Goal: Entertainment & Leisure: Consume media (video, audio)

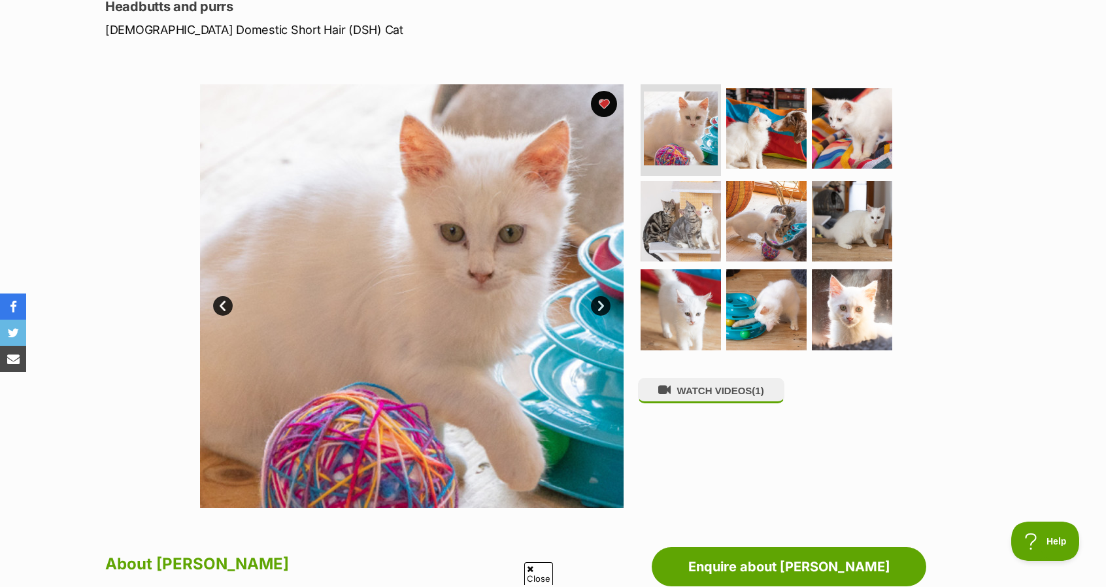
scroll to position [195, 0]
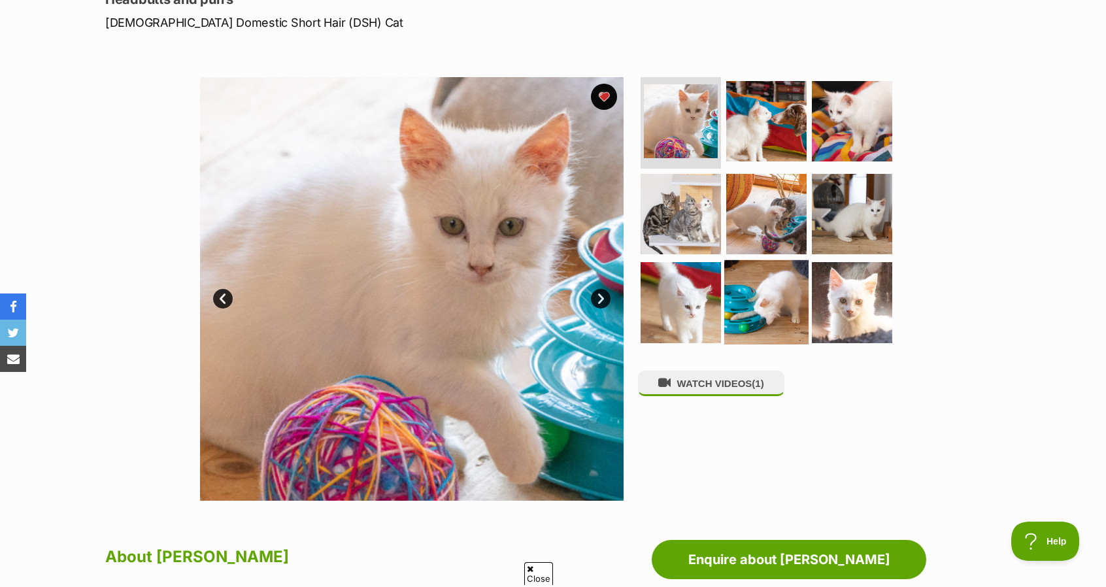
click at [764, 307] on img at bounding box center [766, 302] width 84 height 84
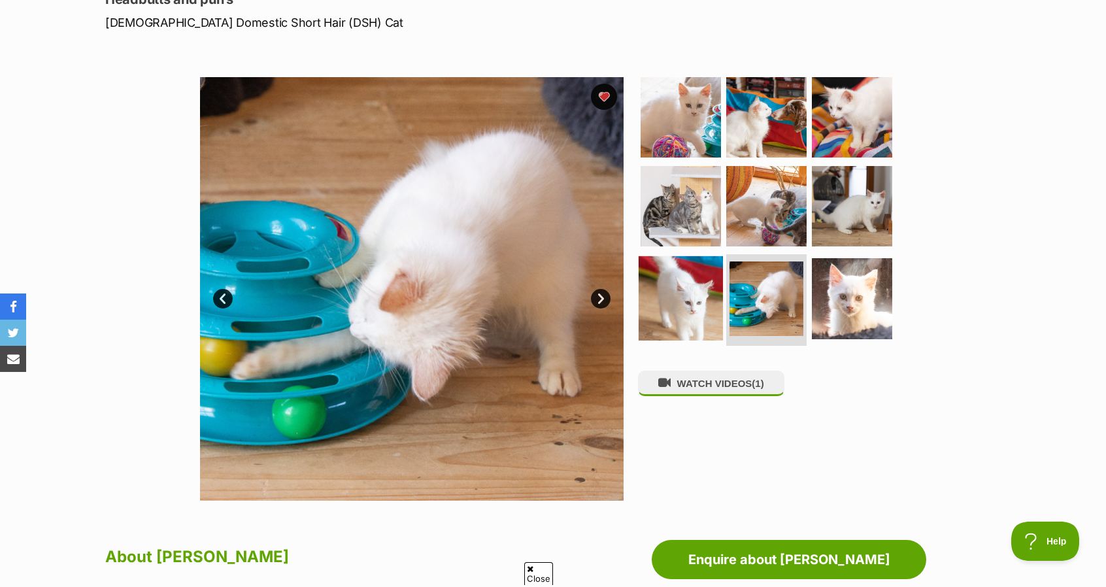
click at [677, 312] on img at bounding box center [681, 298] width 84 height 84
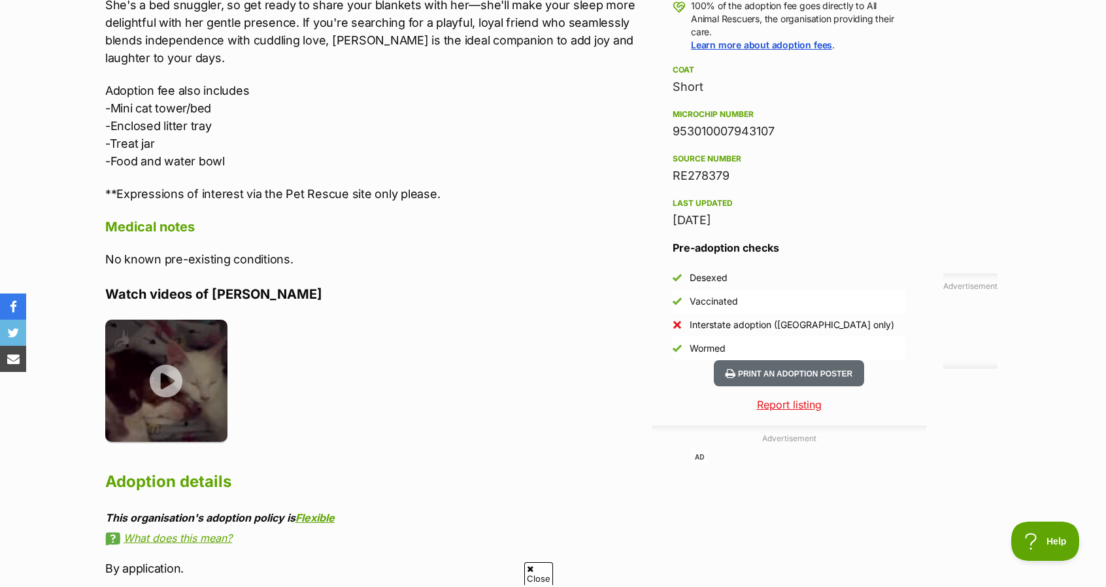
scroll to position [1012, 0]
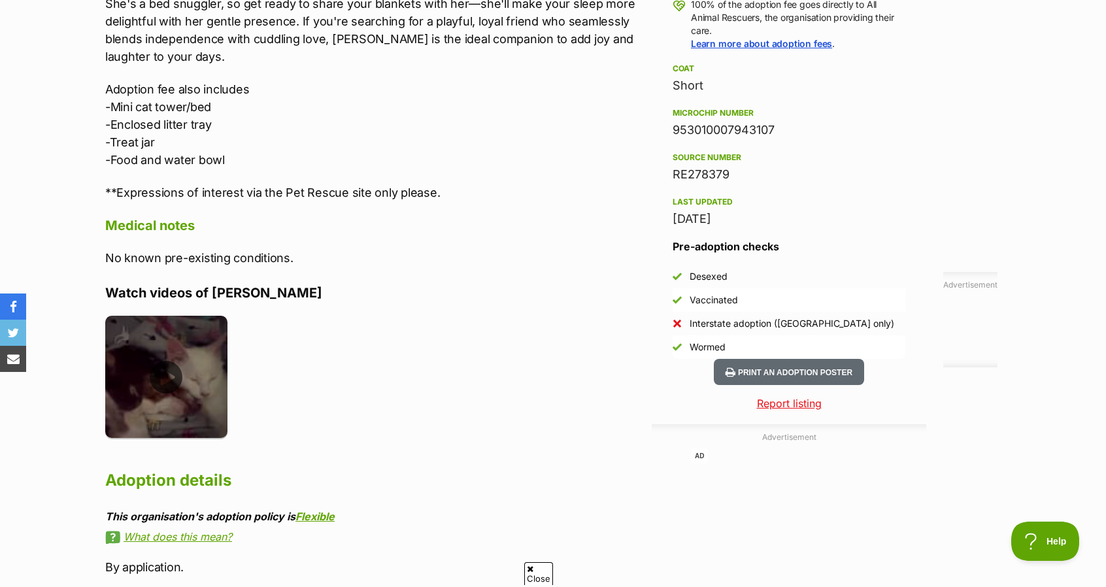
click at [149, 321] on img at bounding box center [166, 377] width 122 height 122
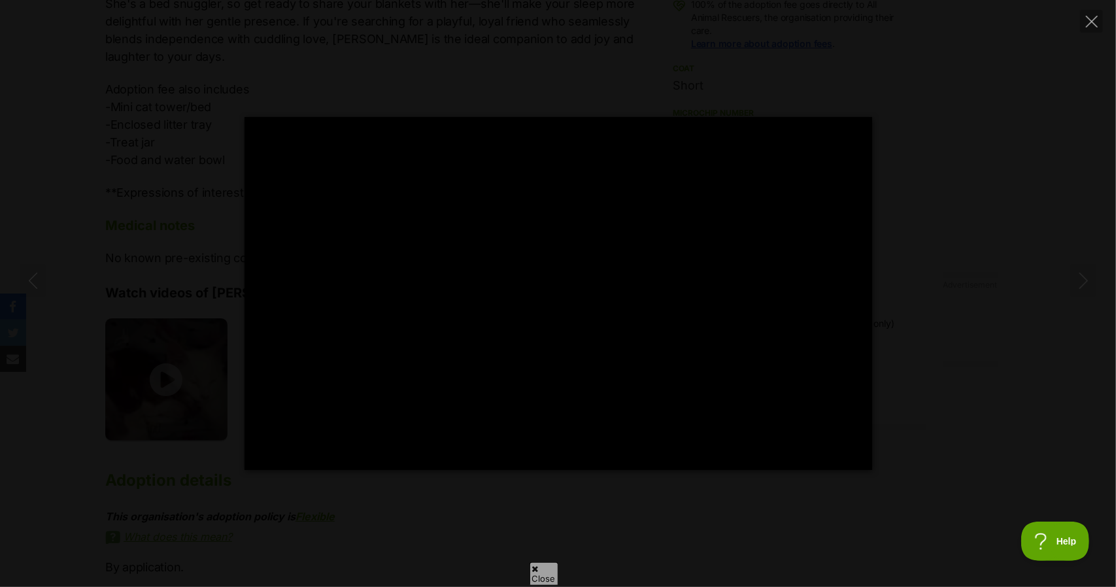
click at [115, 193] on div "Pause Play % buffered 00:00 -00:08 Unmute Mute Disable captions Enable captions…" at bounding box center [558, 293] width 1116 height 353
type input "29.9"
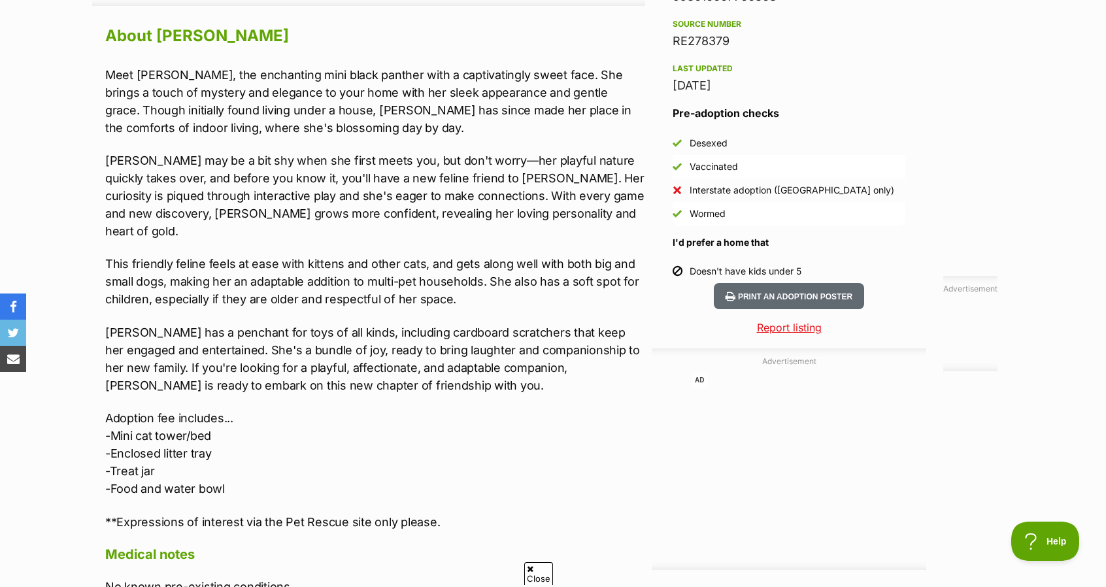
scroll to position [1146, 0]
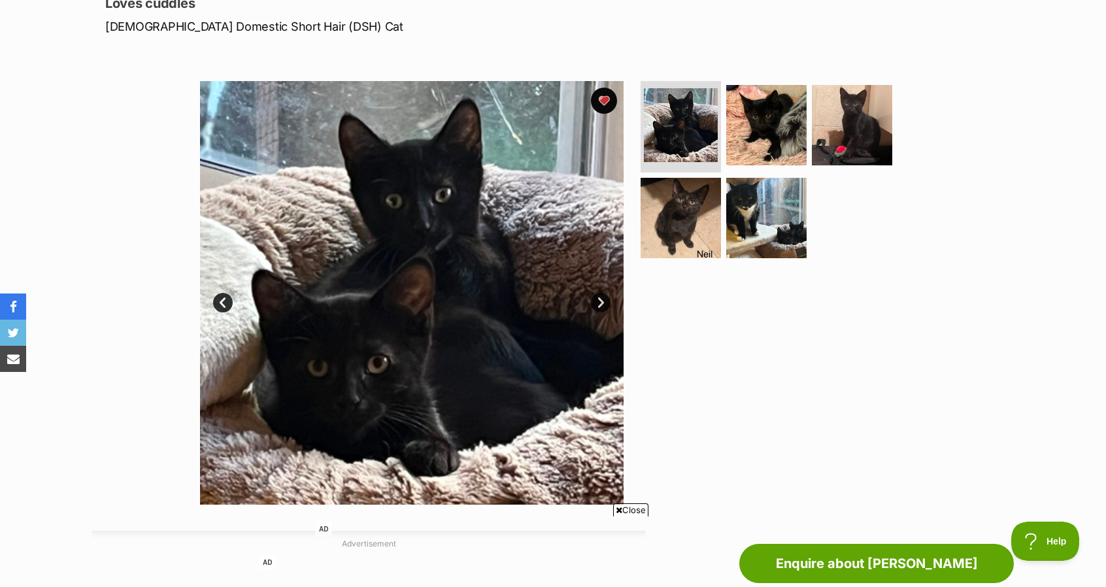
scroll to position [188, 0]
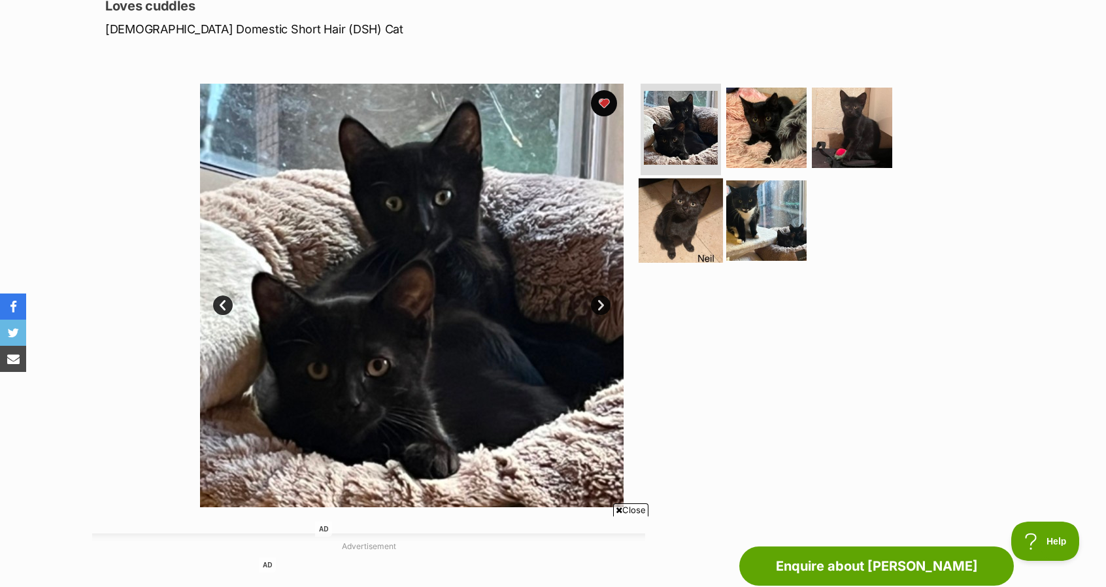
click at [685, 211] on img at bounding box center [681, 220] width 84 height 84
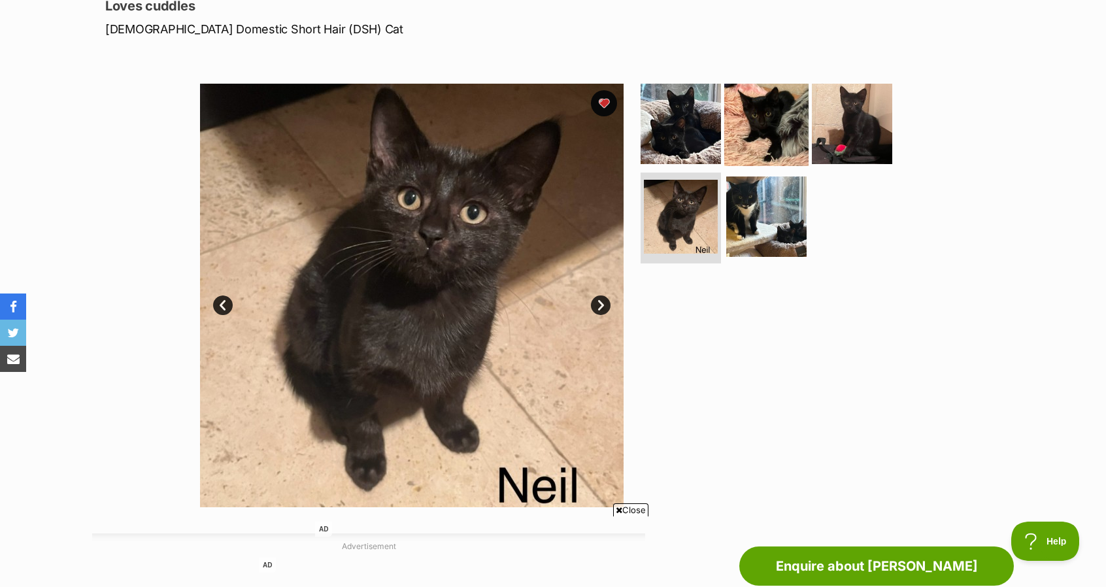
click at [765, 137] on img at bounding box center [766, 124] width 84 height 84
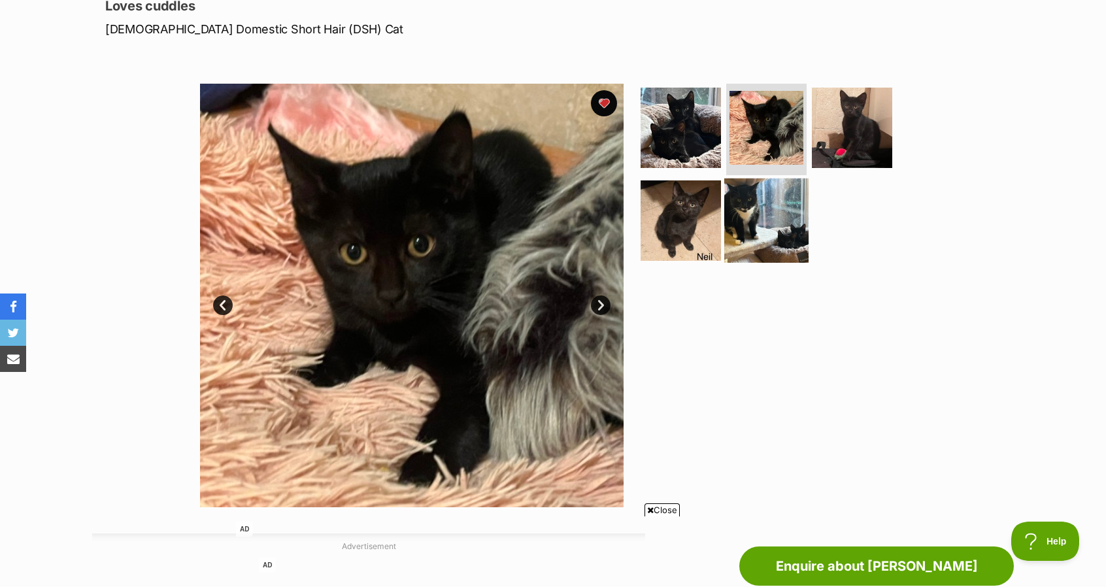
click at [764, 197] on img at bounding box center [766, 220] width 84 height 84
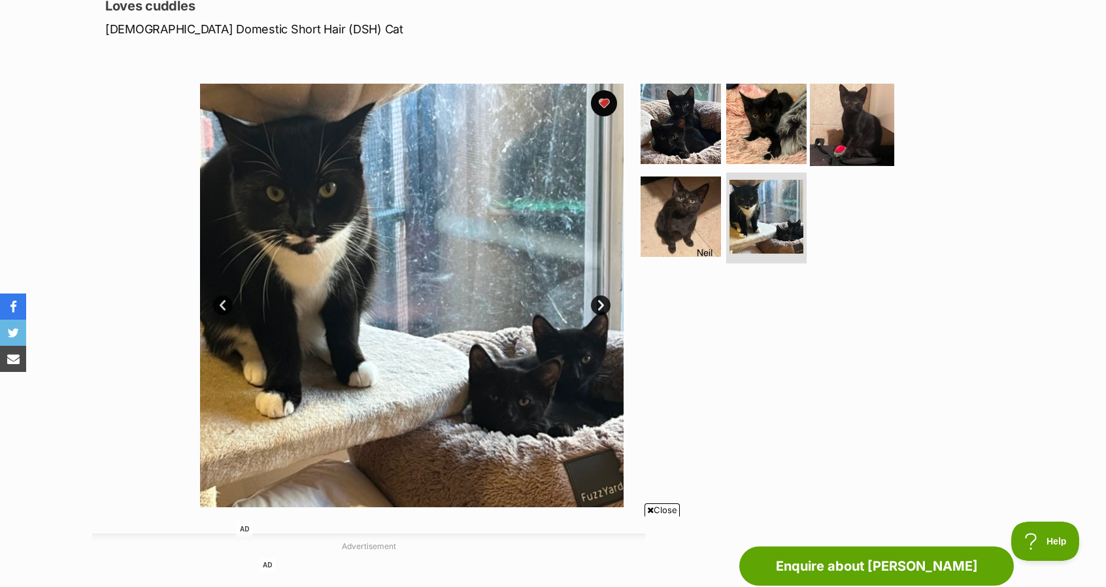
click at [838, 138] on img at bounding box center [852, 124] width 84 height 84
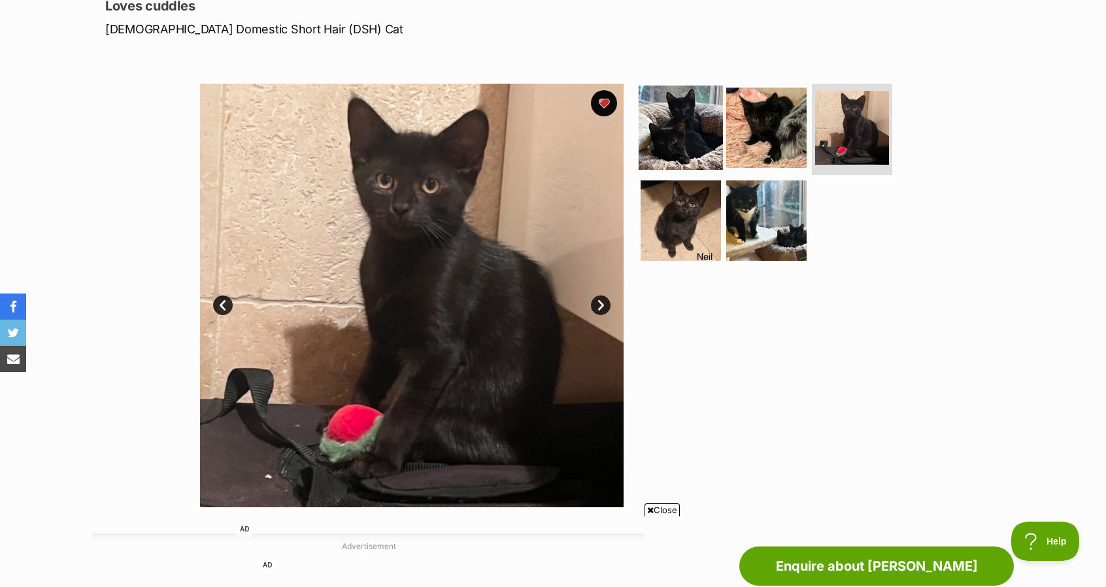
click at [683, 125] on img at bounding box center [681, 128] width 84 height 84
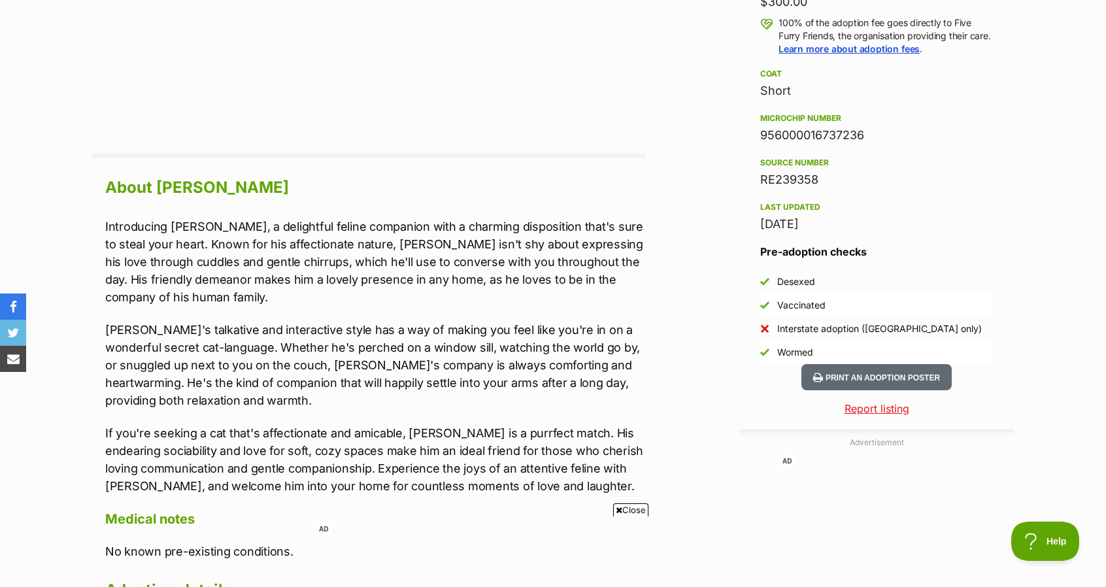
scroll to position [993, 0]
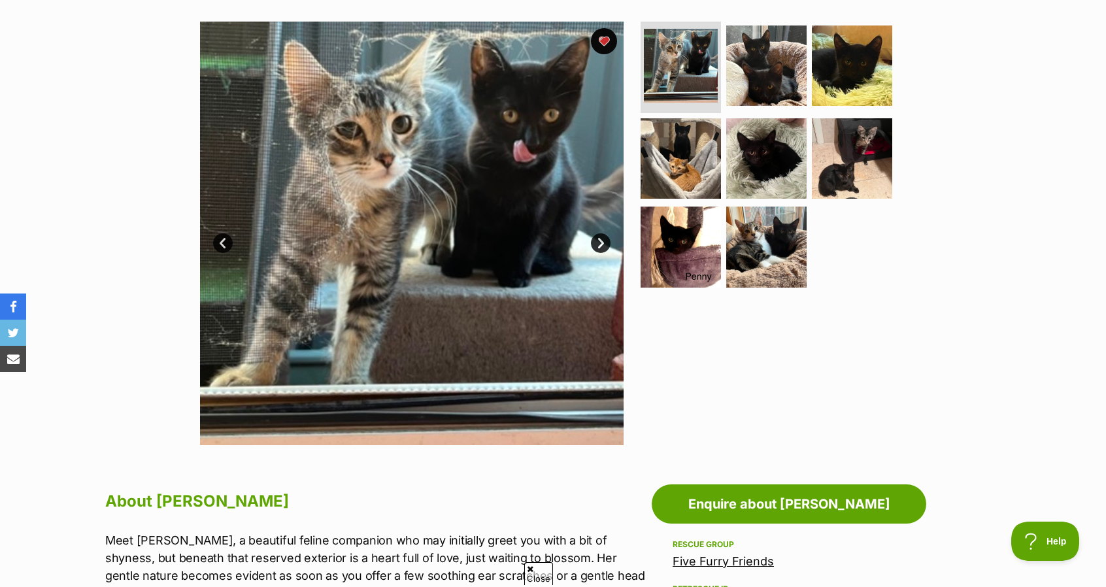
scroll to position [228, 0]
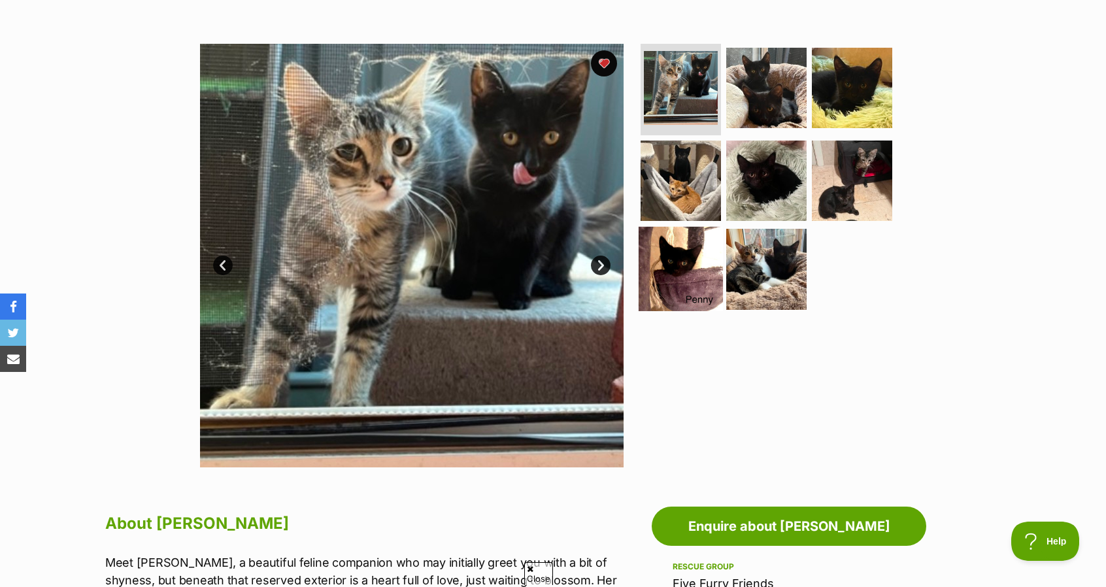
click at [681, 261] on img at bounding box center [681, 269] width 84 height 84
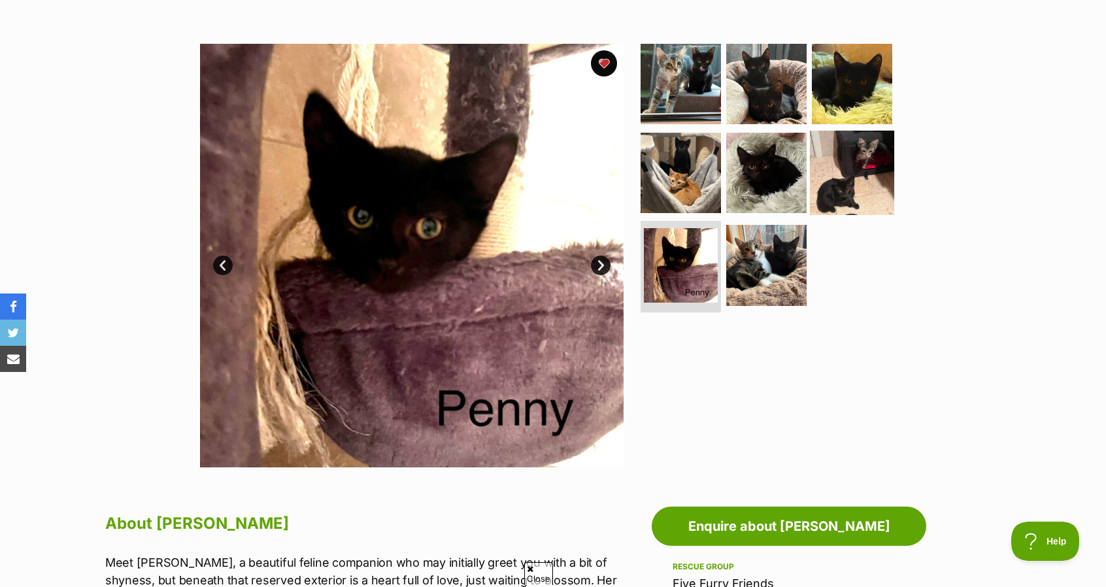
click at [876, 177] on img at bounding box center [852, 172] width 84 height 84
